Goal: Transaction & Acquisition: Purchase product/service

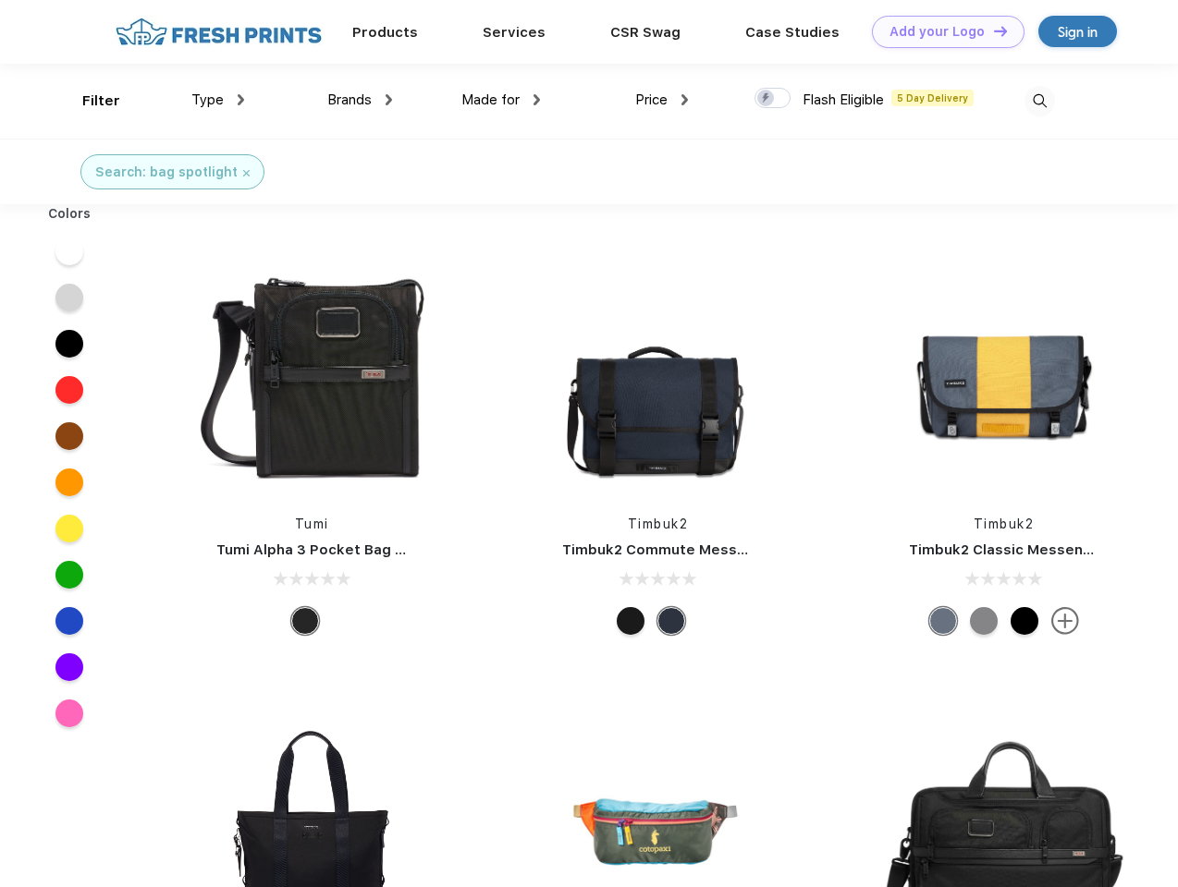
click at [941, 31] on link "Add your Logo Design Tool" at bounding box center [948, 32] width 153 height 32
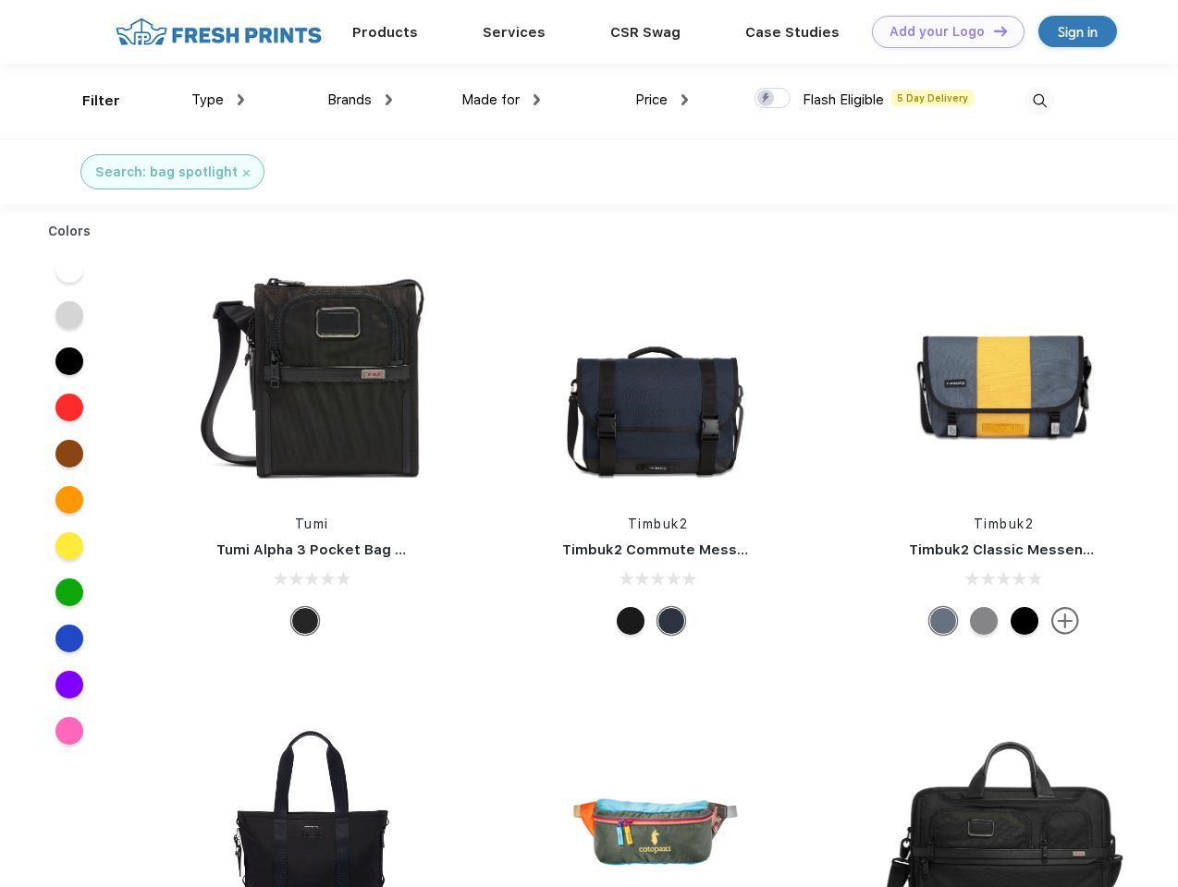
click at [0, 0] on div "Design Tool" at bounding box center [0, 0] width 0 height 0
click at [992, 31] on link "Add your Logo Design Tool" at bounding box center [948, 32] width 153 height 32
click at [89, 101] on div "Filter" at bounding box center [101, 101] width 38 height 21
click at [218, 100] on span "Type" at bounding box center [207, 100] width 32 height 17
click at [360, 100] on span "Brands" at bounding box center [349, 100] width 44 height 17
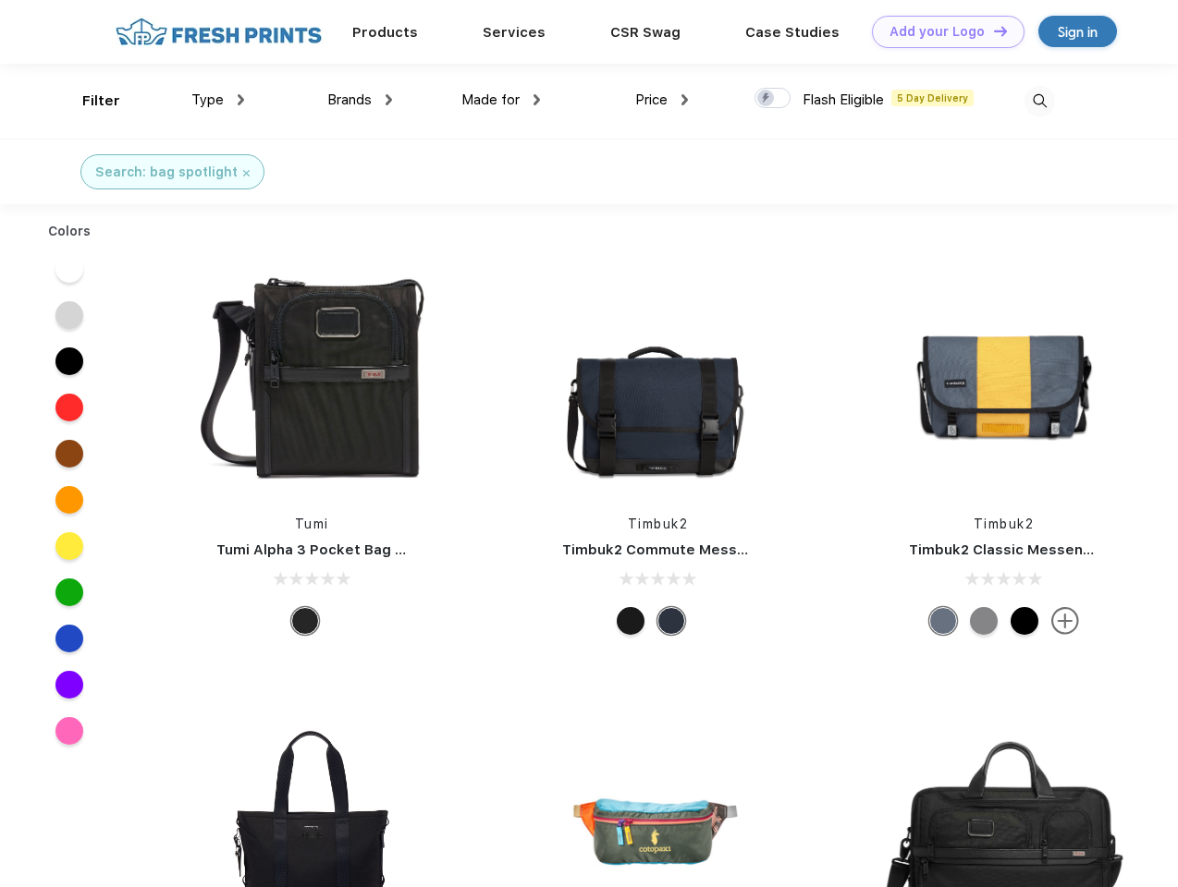
click at [501, 100] on span "Made for" at bounding box center [490, 100] width 58 height 17
click at [662, 100] on span "Price" at bounding box center [651, 100] width 32 height 17
click at [773, 99] on div at bounding box center [772, 98] width 36 height 20
click at [766, 99] on input "checkbox" at bounding box center [760, 93] width 12 height 12
click at [1039, 101] on img at bounding box center [1039, 101] width 31 height 31
